Goal: Find specific page/section: Find specific page/section

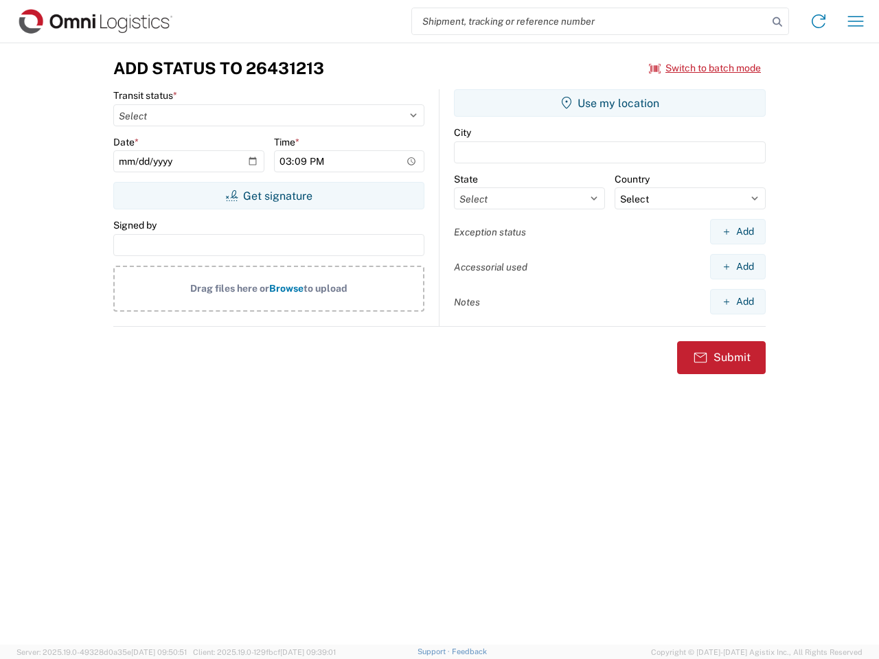
click at [590, 21] on input "search" at bounding box center [590, 21] width 356 height 26
click at [777, 22] on icon at bounding box center [776, 21] width 19 height 19
click at [818, 21] on icon at bounding box center [818, 21] width 22 height 22
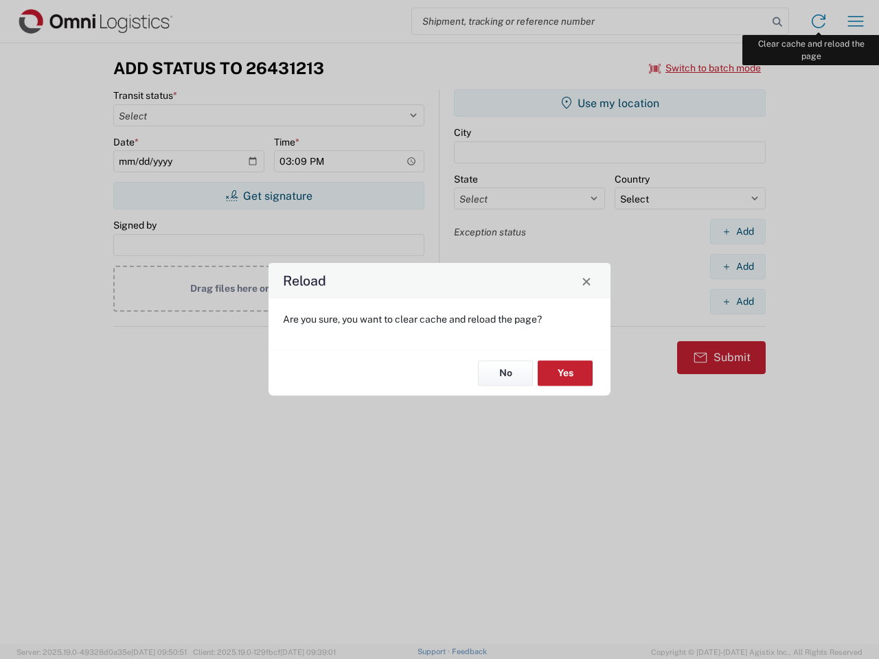
click at [855, 21] on div "Reload Are you sure, you want to clear cache and reload the page? No Yes" at bounding box center [439, 329] width 879 height 659
click at [705, 68] on div "Reload Are you sure, you want to clear cache and reload the page? No Yes" at bounding box center [439, 329] width 879 height 659
click at [268, 196] on div "Reload Are you sure, you want to clear cache and reload the page? No Yes" at bounding box center [439, 329] width 879 height 659
click at [610, 103] on div "Reload Are you sure, you want to clear cache and reload the page? No Yes" at bounding box center [439, 329] width 879 height 659
click at [737, 231] on div "Reload Are you sure, you want to clear cache and reload the page? No Yes" at bounding box center [439, 329] width 879 height 659
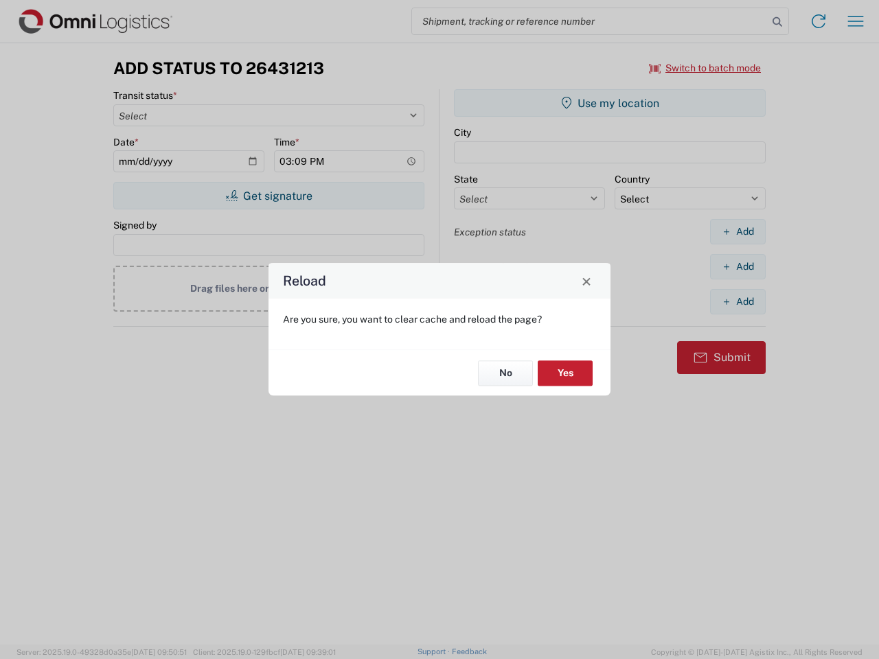
click at [737, 266] on div "Reload Are you sure, you want to clear cache and reload the page? No Yes" at bounding box center [439, 329] width 879 height 659
click at [737, 301] on div "Reload Are you sure, you want to clear cache and reload the page? No Yes" at bounding box center [439, 329] width 879 height 659
